Goal: Check status: Check status

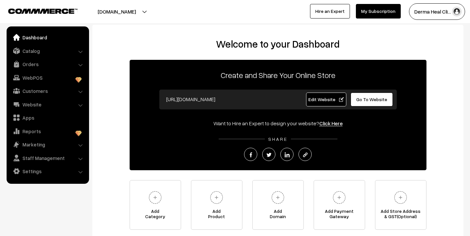
click at [40, 70] on ul "Dashboard Catalog" at bounding box center [48, 104] width 83 height 157
click at [40, 66] on link "Orders" at bounding box center [47, 64] width 79 height 12
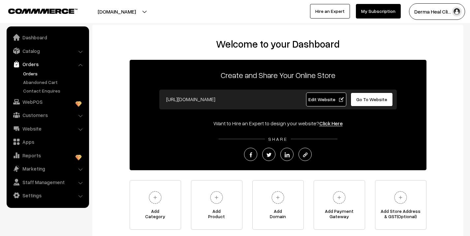
click at [42, 76] on link "Orders" at bounding box center [53, 73] width 65 height 7
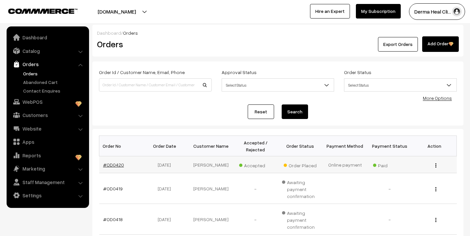
click at [119, 164] on link "#OD0420" at bounding box center [113, 165] width 21 height 6
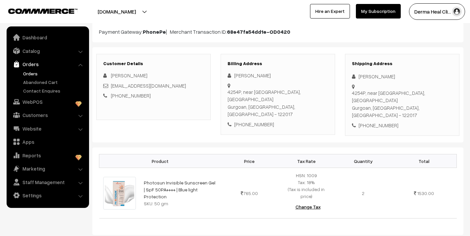
scroll to position [80, 0]
